Goal: Information Seeking & Learning: Stay updated

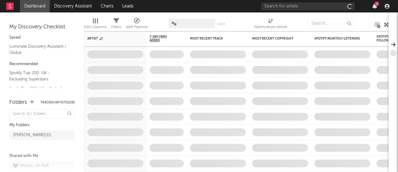
click at [374, 7] on icon "button" at bounding box center [374, 6] width 4 height 5
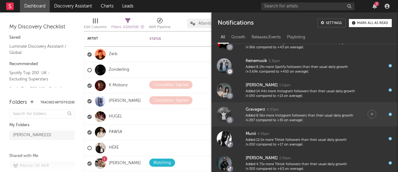
scroll to position [25, 0]
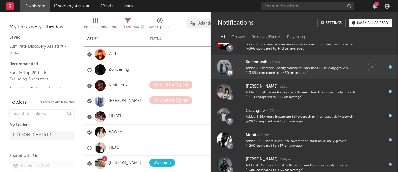
click at [264, 65] on div "Keinemusik" at bounding box center [256, 61] width 21 height 7
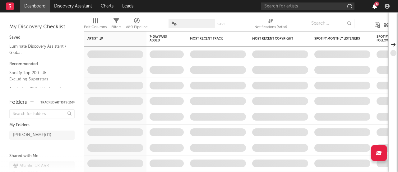
click at [375, 6] on icon "button" at bounding box center [374, 6] width 4 height 5
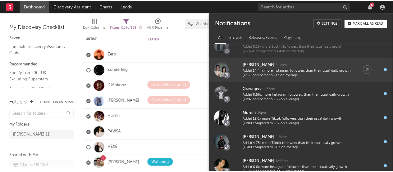
scroll to position [48, 0]
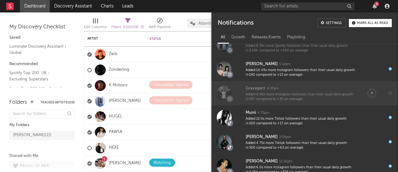
click at [289, 92] on div "Added 8.56x more Instagram followers than their usual daily growth (+297 compar…" at bounding box center [300, 97] width 109 height 10
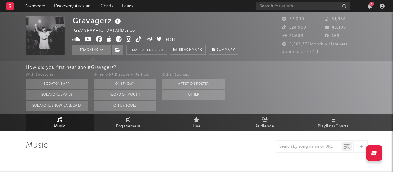
select select "6m"
click at [127, 38] on icon at bounding box center [129, 39] width 6 height 6
